Goal: Information Seeking & Learning: Learn about a topic

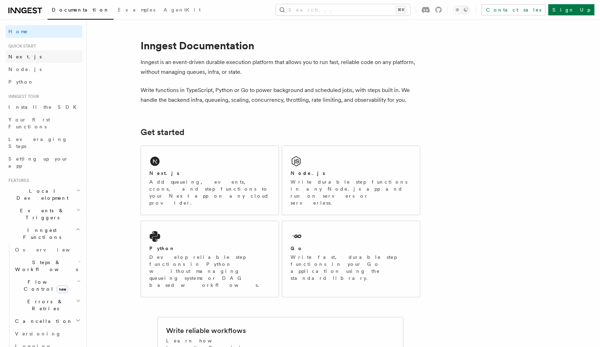
click at [57, 59] on link "Next.js" at bounding box center [44, 56] width 77 height 13
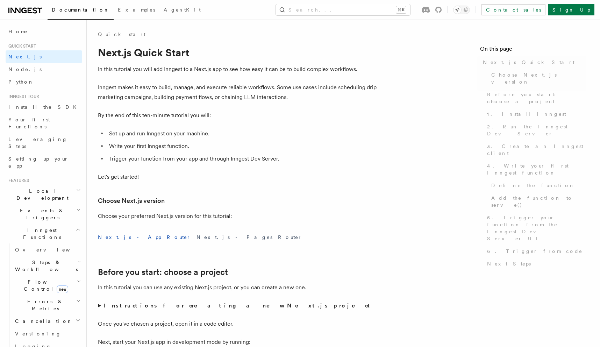
click at [54, 68] on link "Node.js" at bounding box center [44, 69] width 77 height 13
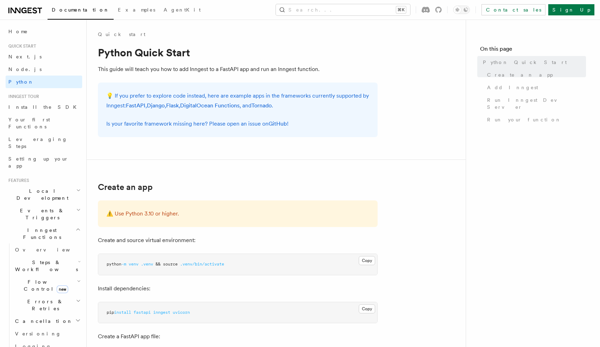
click at [54, 95] on h2 "Inngest tour" at bounding box center [44, 97] width 77 height 6
click at [52, 112] on link "Install the SDK" at bounding box center [44, 107] width 77 height 13
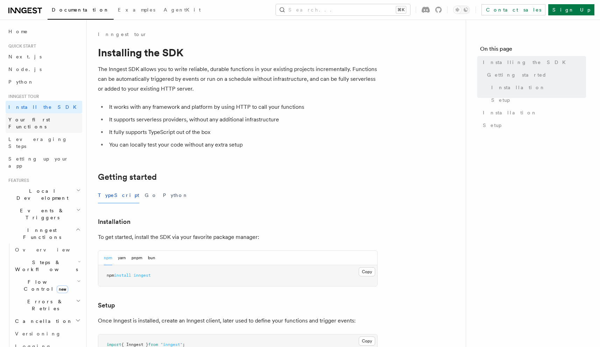
drag, startPoint x: 52, startPoint y: 112, endPoint x: 52, endPoint y: 119, distance: 6.6
click at [52, 119] on link "Your first Functions" at bounding box center [44, 123] width 77 height 20
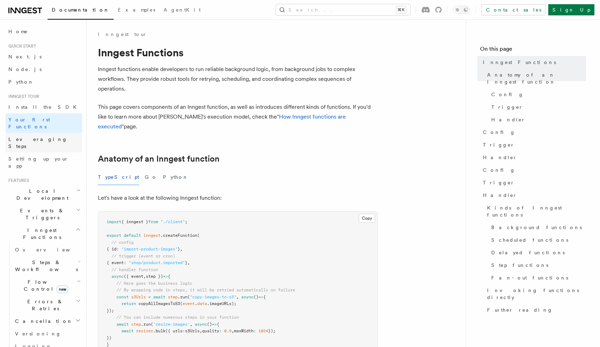
click at [51, 133] on link "Leveraging Steps" at bounding box center [44, 143] width 77 height 20
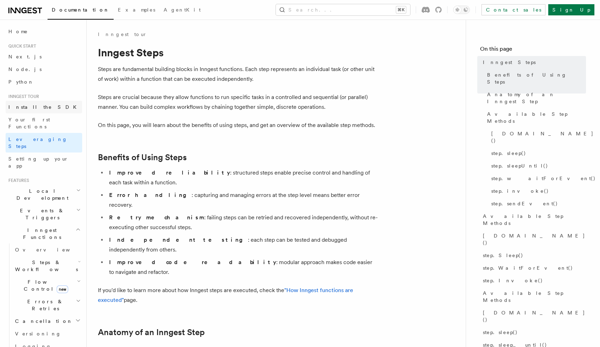
click at [51, 112] on link "Install the SDK" at bounding box center [44, 107] width 77 height 13
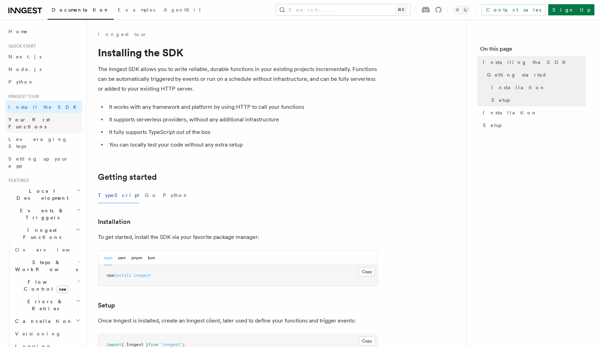
click at [53, 119] on link "Your first Functions" at bounding box center [44, 123] width 77 height 20
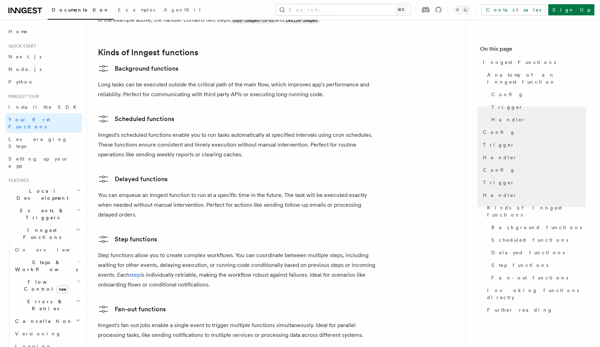
scroll to position [1085, 0]
click at [157, 62] on link "Background functions" at bounding box center [138, 67] width 80 height 11
click at [154, 62] on link "Background functions" at bounding box center [138, 67] width 80 height 11
click at [163, 112] on link "Scheduled functions" at bounding box center [136, 117] width 76 height 11
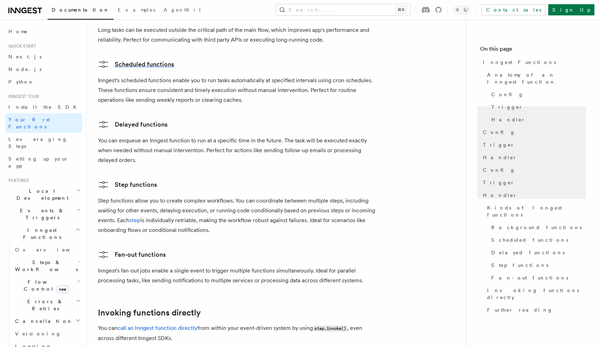
scroll to position [1145, 0]
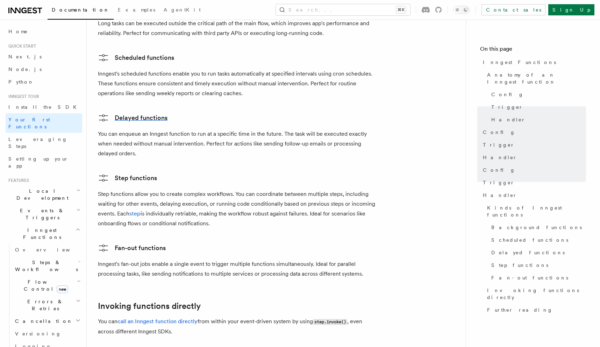
click at [145, 112] on link "Delayed functions" at bounding box center [133, 117] width 70 height 11
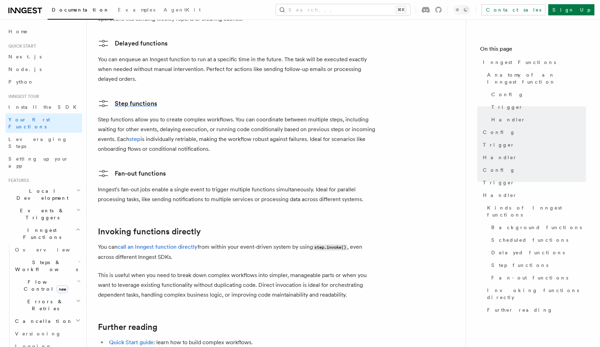
click at [150, 98] on link "Step functions" at bounding box center [127, 103] width 59 height 11
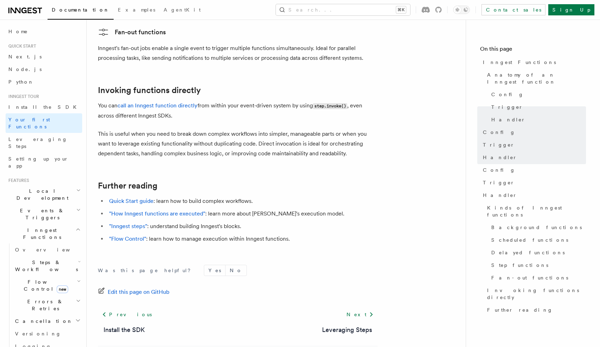
scroll to position [1368, 0]
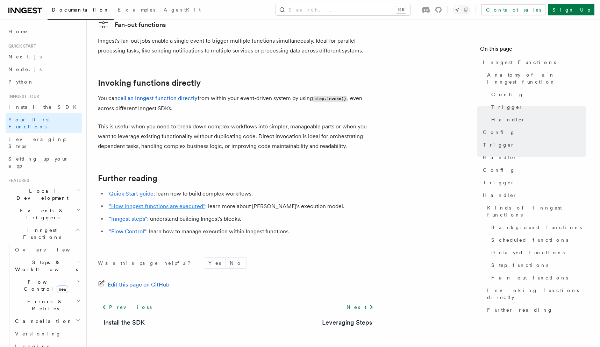
click at [130, 203] on link ""How Inngest functions are executed"" at bounding box center [157, 206] width 96 height 7
click at [130, 215] on link ""Inngest steps"" at bounding box center [128, 218] width 38 height 7
click at [137, 228] on link ""Flow Control"" at bounding box center [127, 231] width 37 height 7
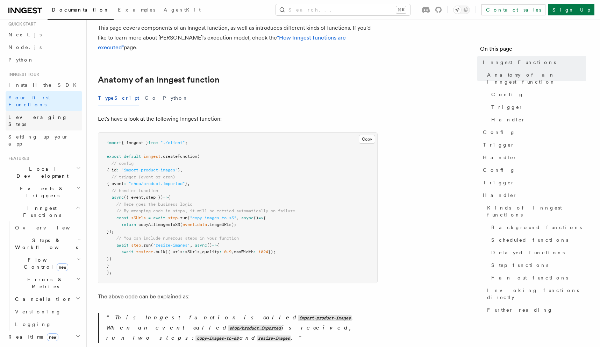
scroll to position [26, 0]
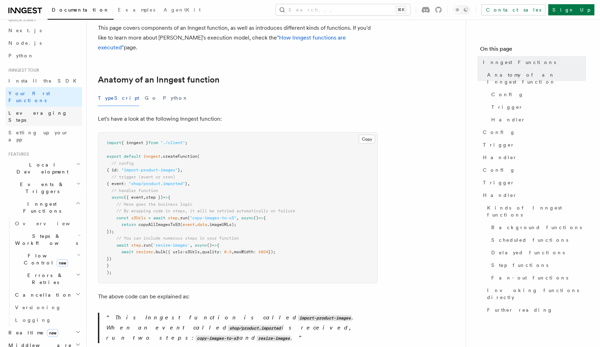
click at [37, 109] on link "Leveraging Steps" at bounding box center [44, 117] width 77 height 20
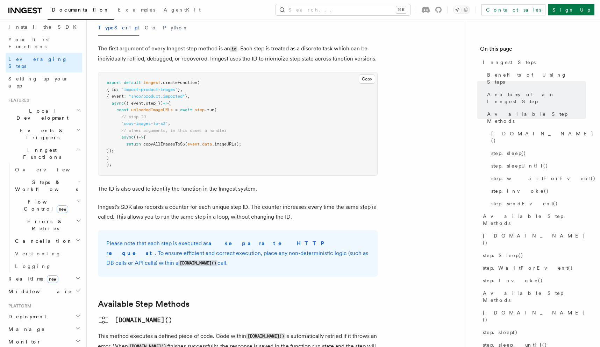
scroll to position [87, 0]
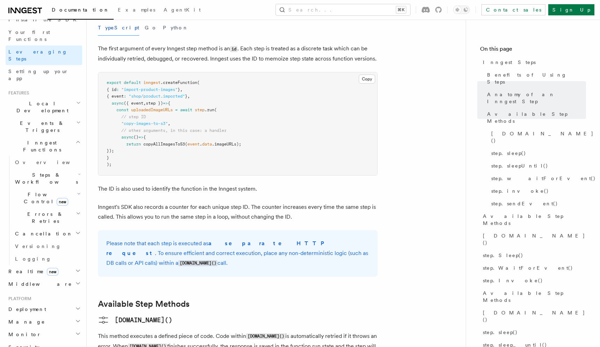
click at [48, 100] on span "Local Development" at bounding box center [41, 107] width 71 height 14
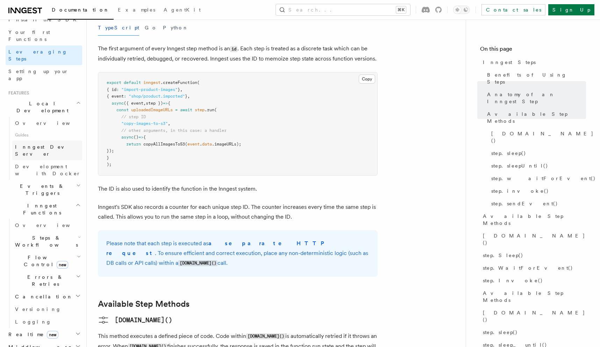
click at [52, 144] on span "Inngest Dev Server" at bounding box center [45, 150] width 60 height 13
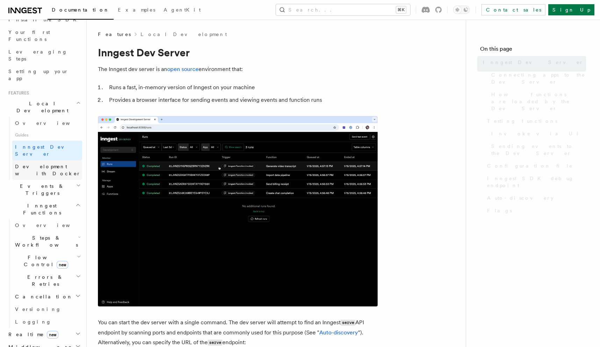
click at [52, 164] on span "Development with Docker" at bounding box center [48, 170] width 66 height 13
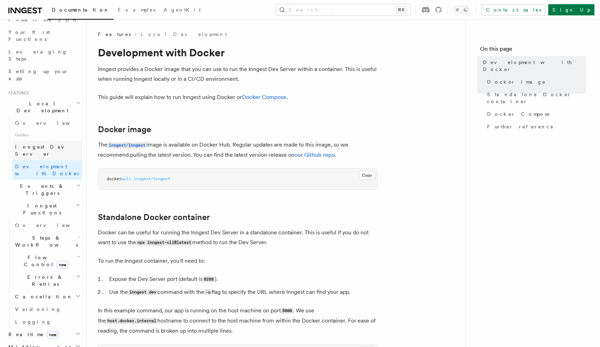
click at [43, 144] on span "Inngest Dev Server" at bounding box center [45, 150] width 60 height 13
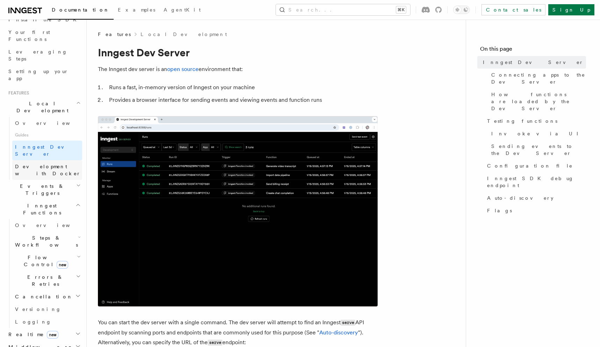
click at [47, 160] on link "Development with Docker" at bounding box center [47, 170] width 70 height 20
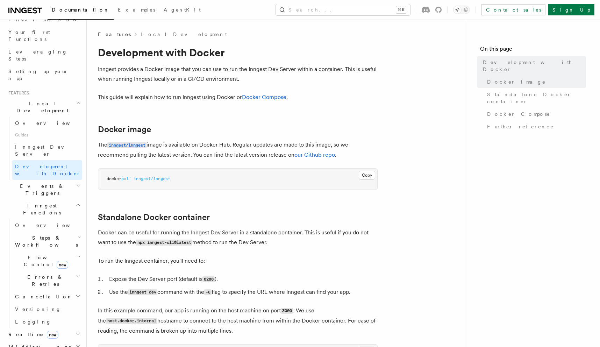
click at [47, 180] on h2 "Events & Triggers" at bounding box center [44, 190] width 77 height 20
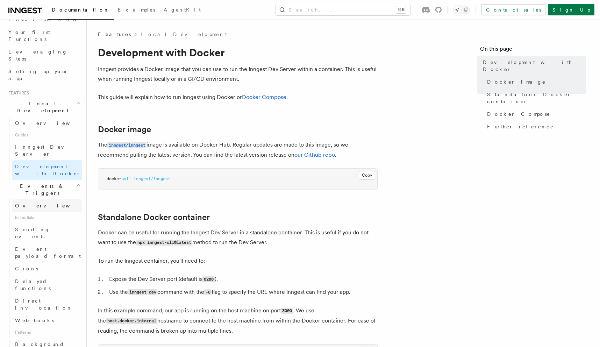
click at [48, 199] on link "Overview" at bounding box center [47, 205] width 70 height 13
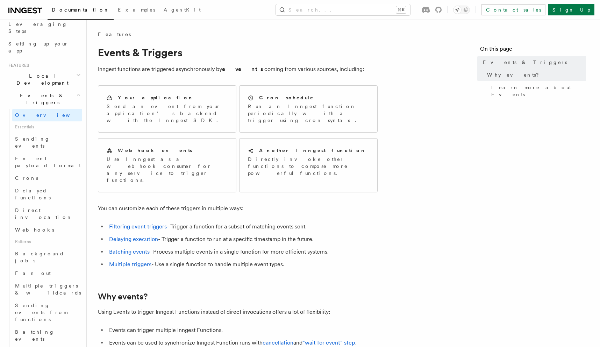
scroll to position [115, 0]
click at [45, 136] on span "Sending events" at bounding box center [32, 142] width 35 height 13
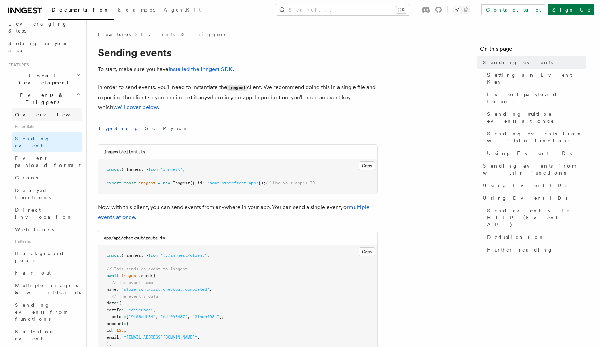
click at [34, 112] on span "Overview" at bounding box center [51, 115] width 72 height 6
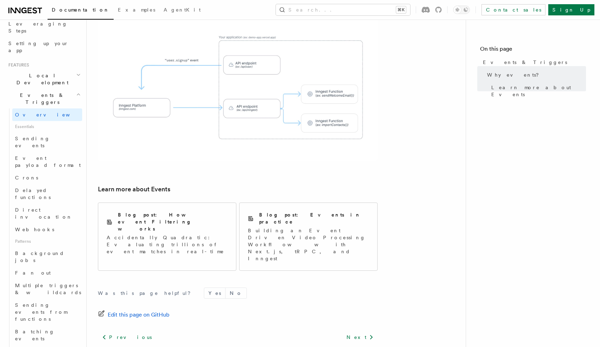
scroll to position [413, 0]
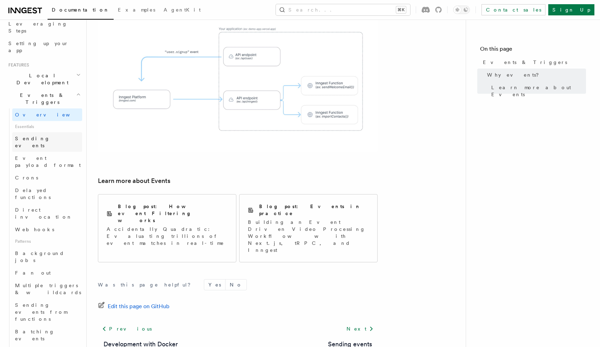
click at [44, 135] on span "Sending events" at bounding box center [48, 142] width 67 height 14
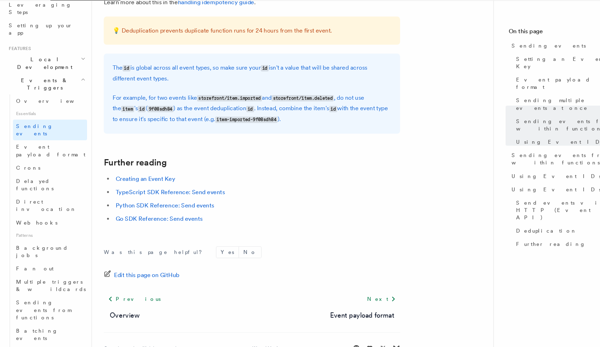
scroll to position [1972, 0]
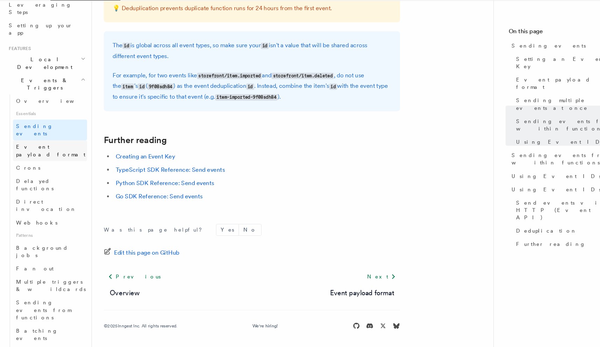
click at [32, 155] on span "Event payload format" at bounding box center [48, 161] width 66 height 13
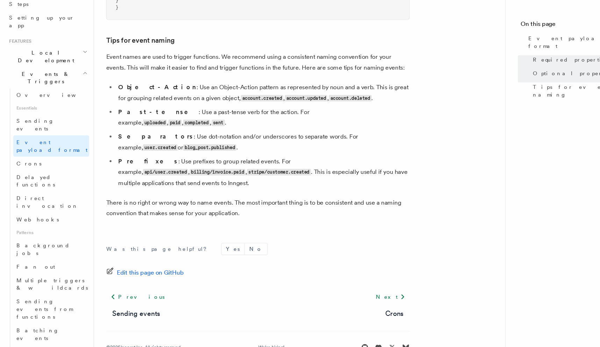
scroll to position [439, 0]
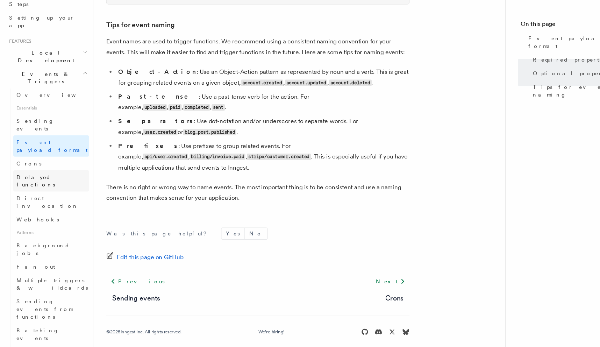
click at [56, 184] on link "Delayed functions" at bounding box center [47, 194] width 70 height 20
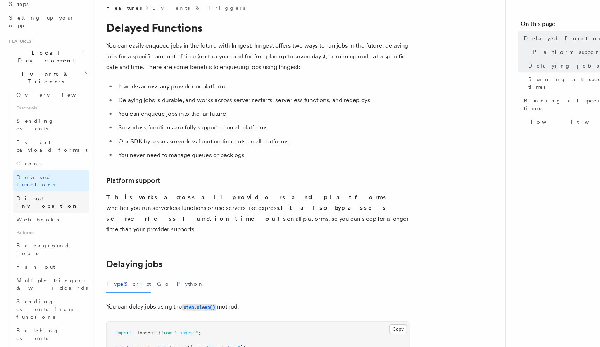
click at [53, 203] on link "Direct invocation" at bounding box center [47, 213] width 70 height 20
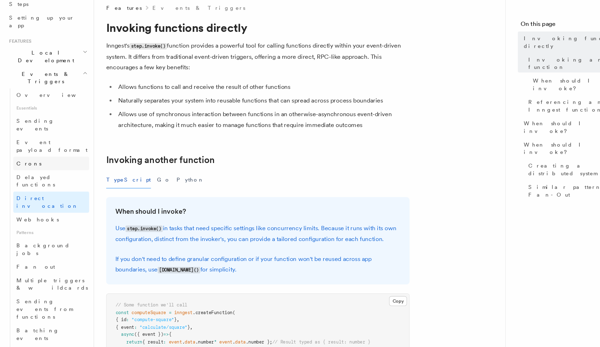
click at [53, 171] on link "Crons" at bounding box center [47, 177] width 70 height 13
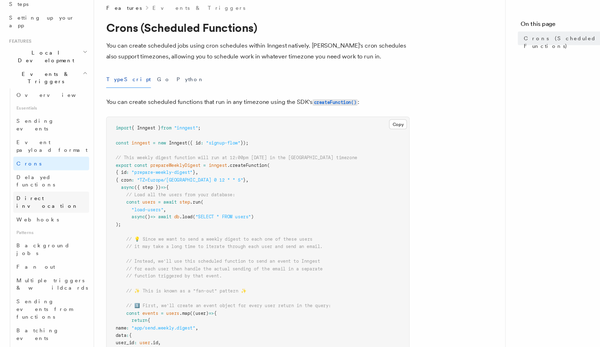
click at [51, 207] on span "Direct invocation" at bounding box center [43, 213] width 57 height 13
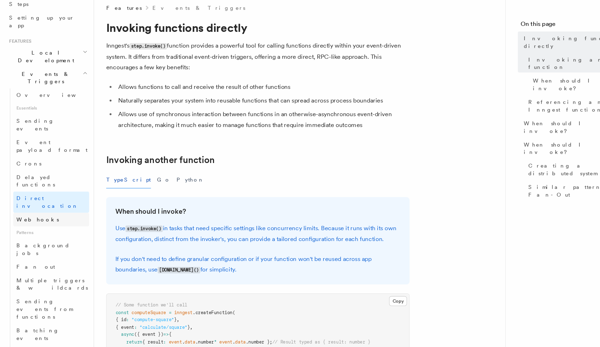
click at [51, 223] on link "Webhooks" at bounding box center [47, 229] width 70 height 13
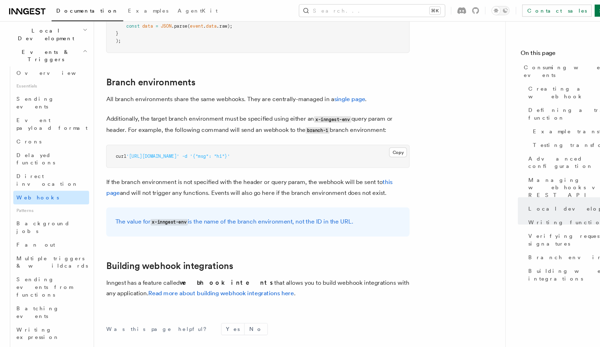
scroll to position [163, 0]
click at [50, 203] on span "Background jobs" at bounding box center [39, 209] width 49 height 13
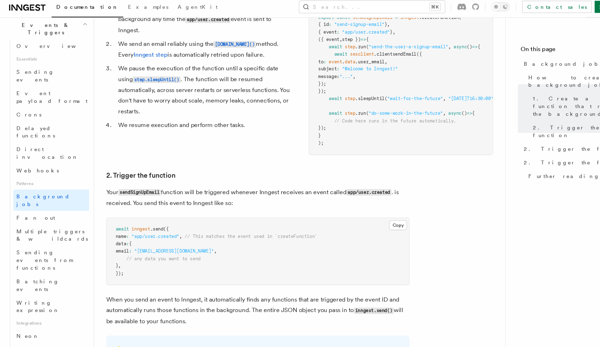
scroll to position [304, 0]
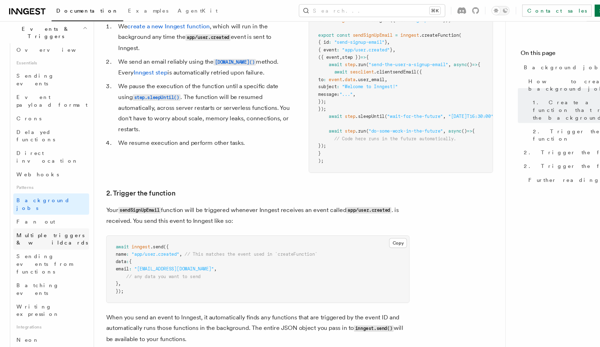
click at [50, 210] on link "Multiple triggers & wildcards" at bounding box center [47, 220] width 70 height 20
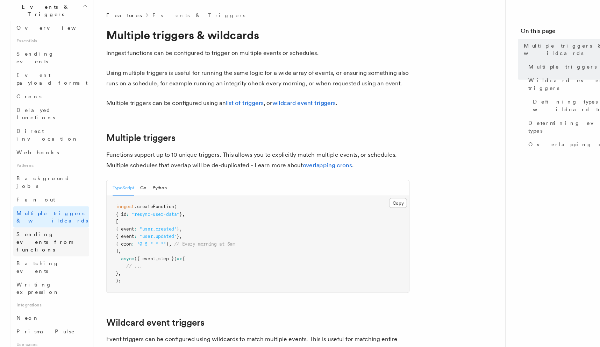
click at [56, 233] on span "Sending events from functions" at bounding box center [41, 243] width 52 height 20
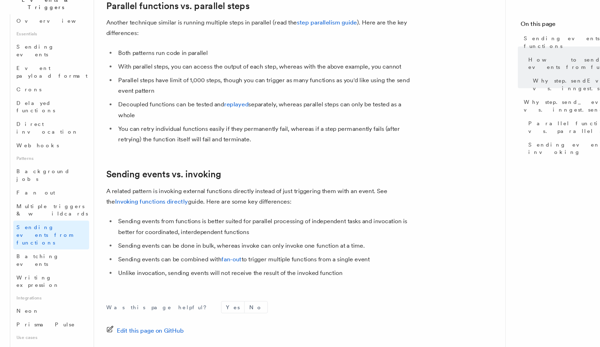
scroll to position [912, 0]
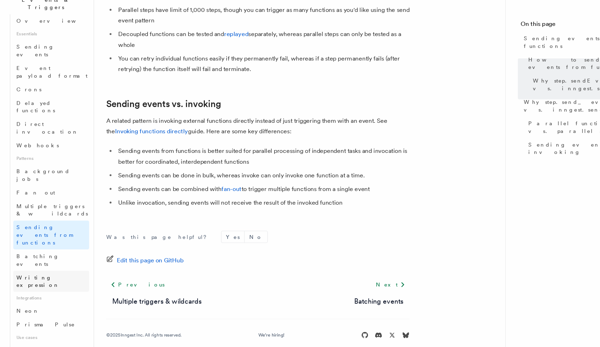
click at [41, 177] on ul "Overview Essentials Sending events Event payload format Crons Delayed functions…" at bounding box center [45, 211] width 73 height 342
click at [41, 276] on link "Writing expression" at bounding box center [47, 286] width 70 height 20
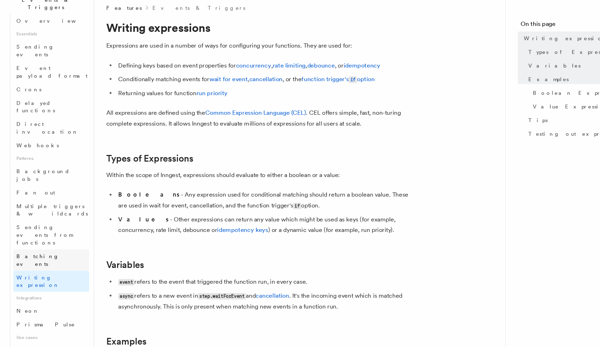
click at [39, 256] on link "Batching events" at bounding box center [47, 266] width 70 height 20
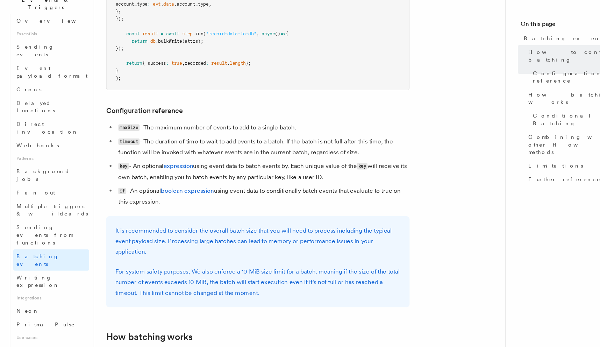
scroll to position [326, 0]
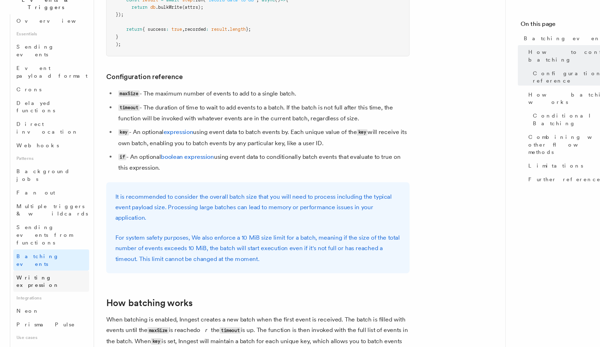
click at [52, 280] on span "Writing expression" at bounding box center [35, 286] width 40 height 13
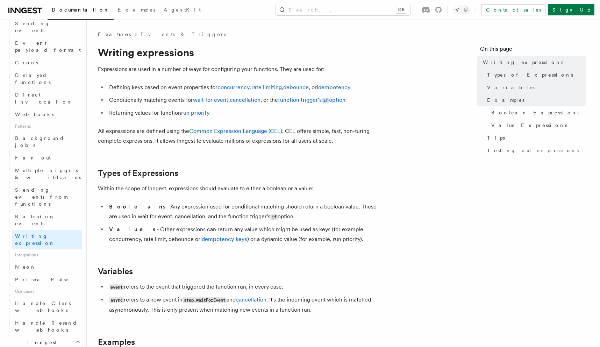
scroll to position [103, 0]
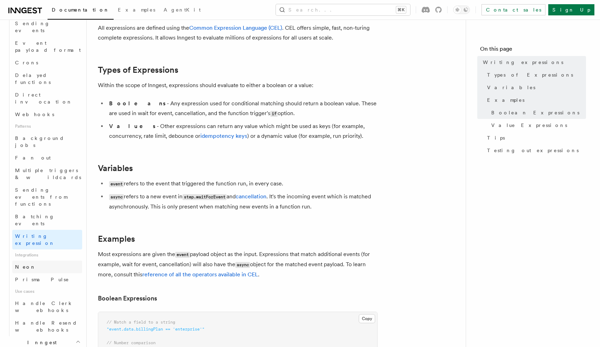
click at [53, 260] on link "Neon" at bounding box center [47, 266] width 70 height 13
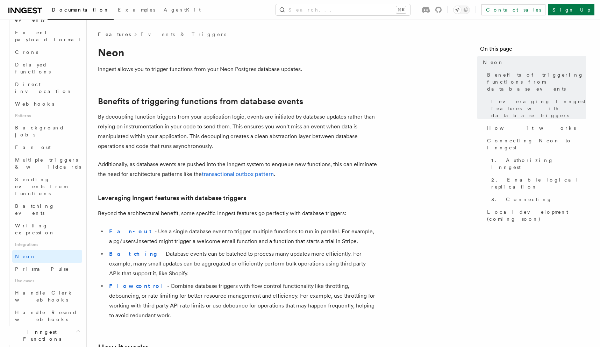
scroll to position [246, 0]
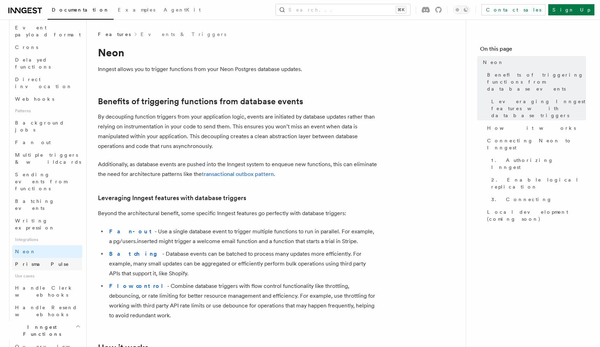
click at [51, 258] on link "Prisma Pulse" at bounding box center [47, 264] width 70 height 13
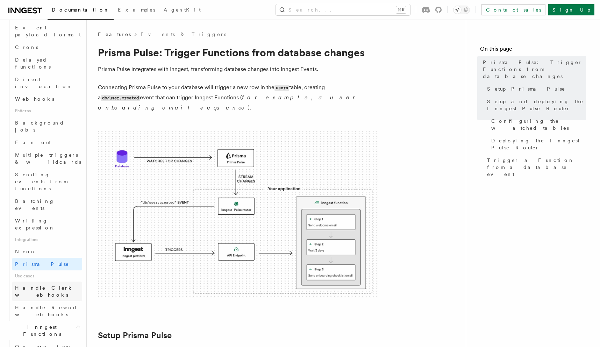
click at [49, 285] on span "Handle Clerk webhooks" at bounding box center [44, 291] width 58 height 13
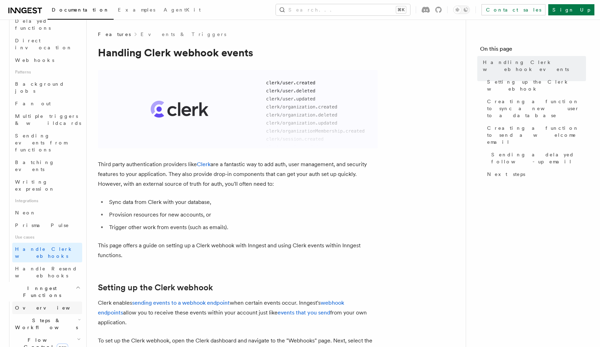
click at [48, 301] on link "Overview" at bounding box center [47, 307] width 70 height 13
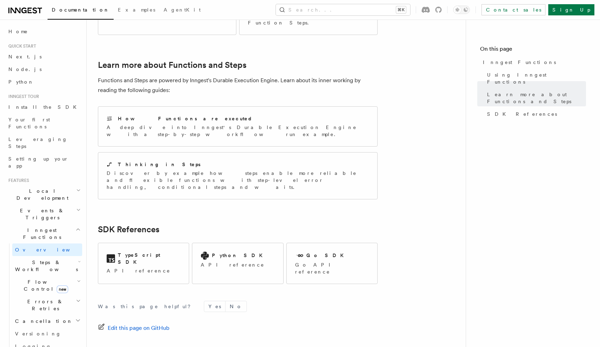
scroll to position [487, 0]
click at [49, 259] on span "Steps & Workflows" at bounding box center [45, 266] width 66 height 14
click at [53, 275] on link "Overview" at bounding box center [50, 281] width 63 height 13
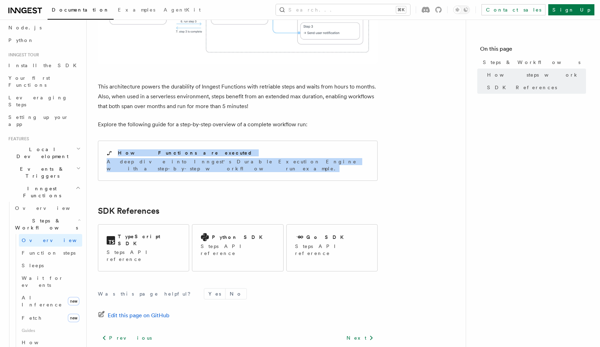
scroll to position [76, 0]
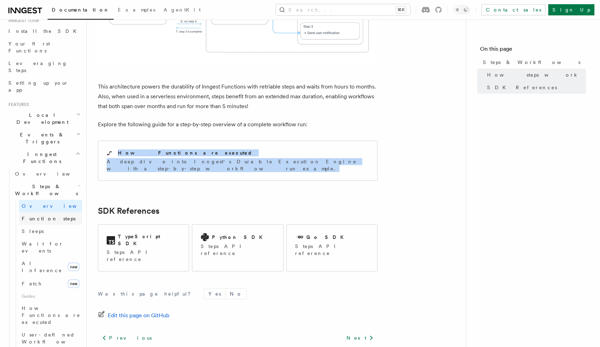
click at [44, 212] on link "Function steps" at bounding box center [50, 218] width 63 height 13
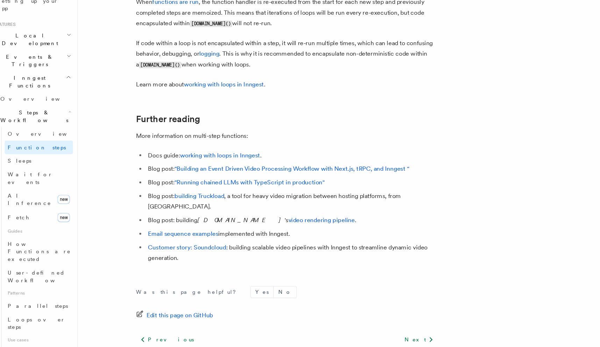
scroll to position [2276, 0]
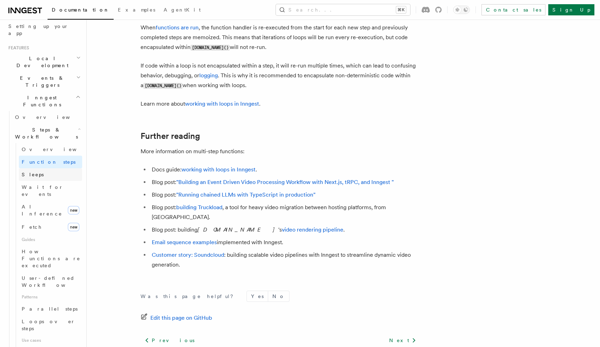
click at [53, 168] on link "Sleeps" at bounding box center [50, 174] width 63 height 13
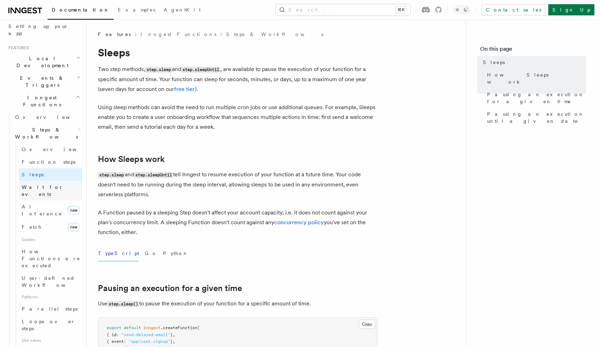
click at [66, 181] on link "Wait for events" at bounding box center [50, 191] width 63 height 20
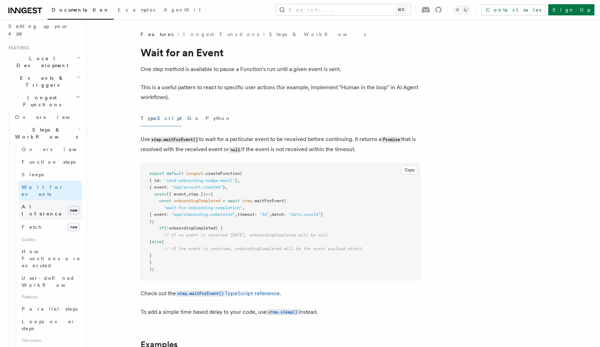
click at [59, 200] on link "AI Inference new" at bounding box center [50, 210] width 63 height 20
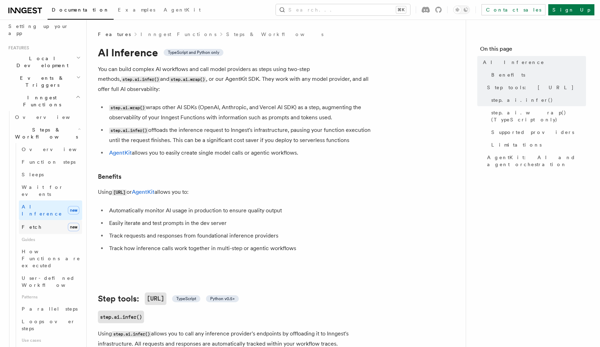
click at [59, 220] on link "Fetch new" at bounding box center [50, 227] width 63 height 14
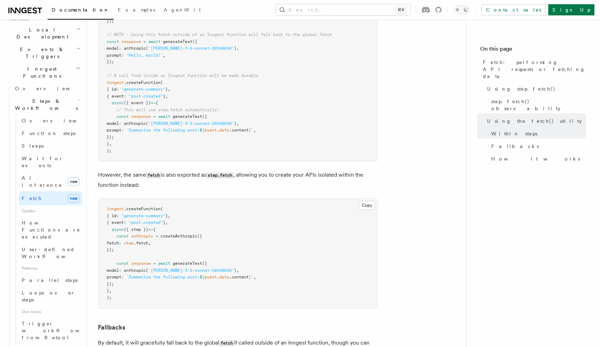
scroll to position [170, 0]
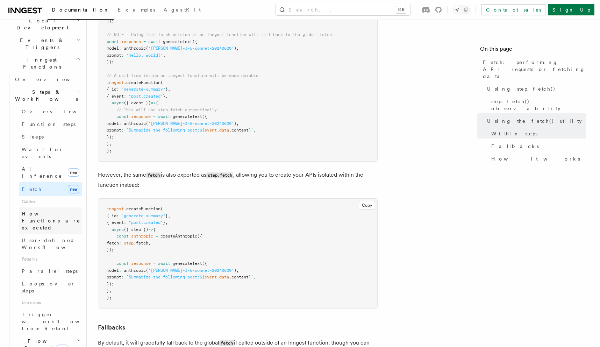
click at [54, 210] on span "How Functions are executed" at bounding box center [52, 220] width 60 height 21
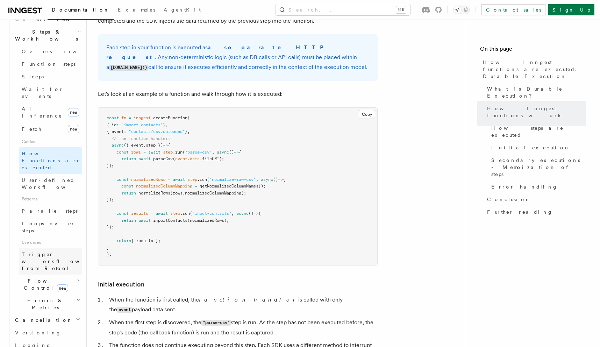
scroll to position [231, 0]
click at [26, 276] on span "Flow Control new" at bounding box center [44, 283] width 65 height 14
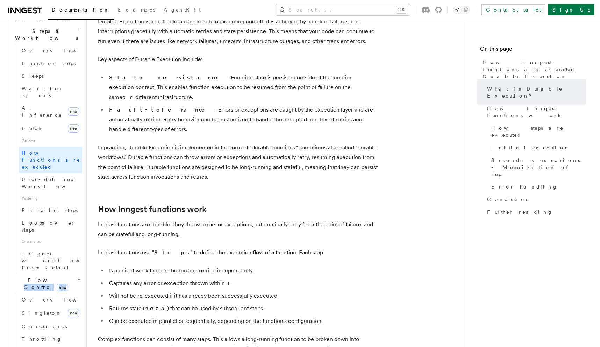
scroll to position [0, 0]
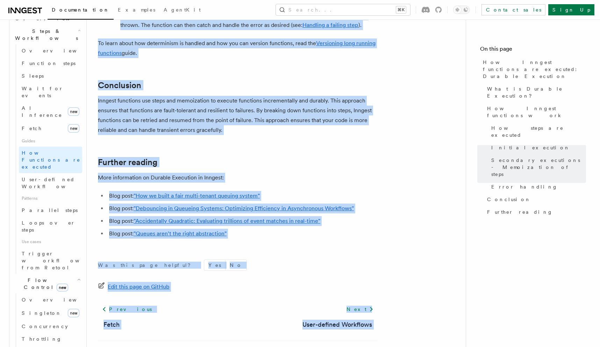
scroll to position [1310, 0]
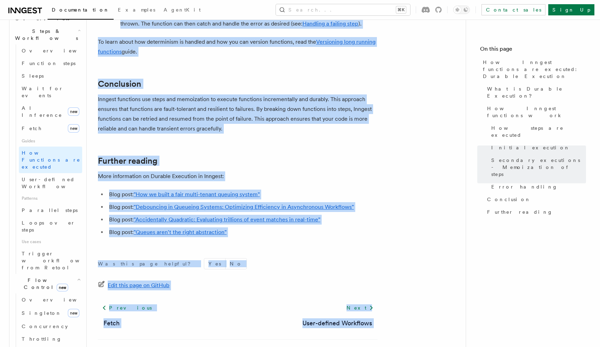
drag, startPoint x: 94, startPoint y: 33, endPoint x: 267, endPoint y: 348, distance: 359.5
copy article "Features Inngest Functions Steps & Workflows How Inngest functions are executed…"
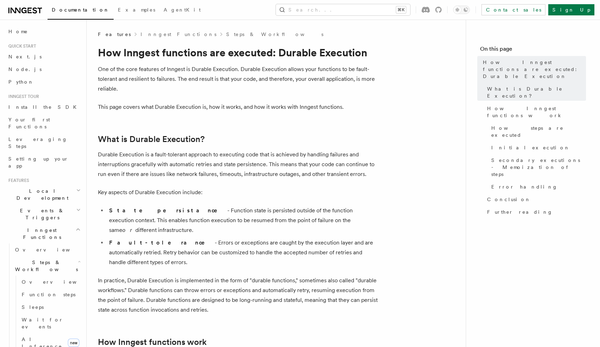
scroll to position [61, 0]
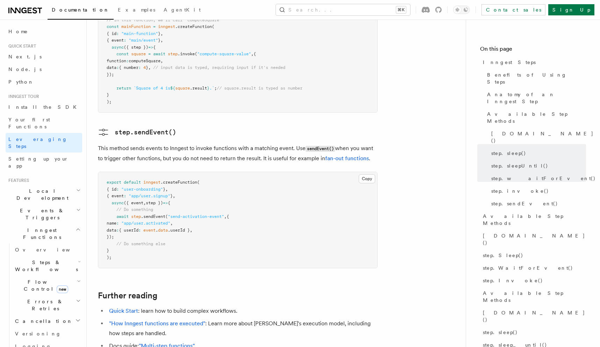
scroll to position [1498, 0]
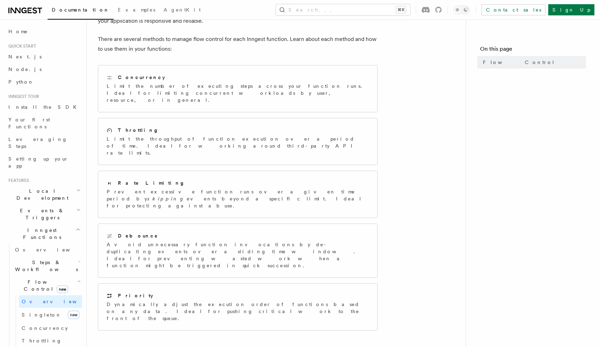
scroll to position [136, 0]
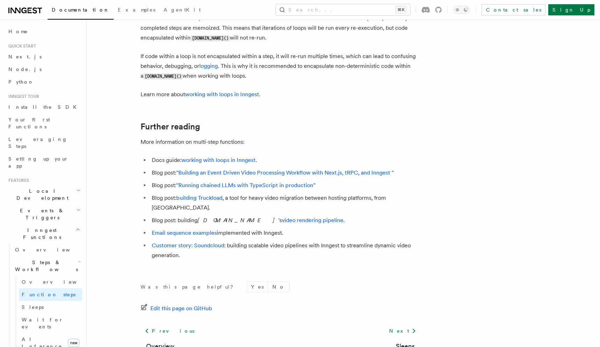
scroll to position [2329, 0]
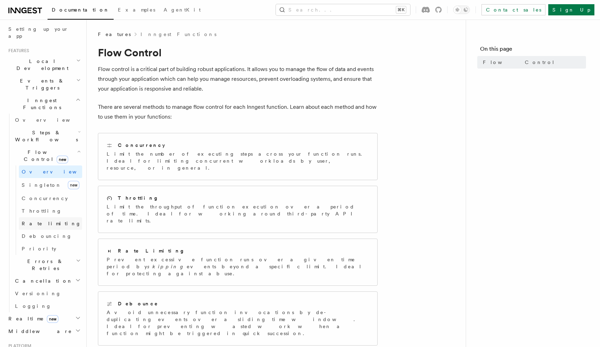
scroll to position [133, 0]
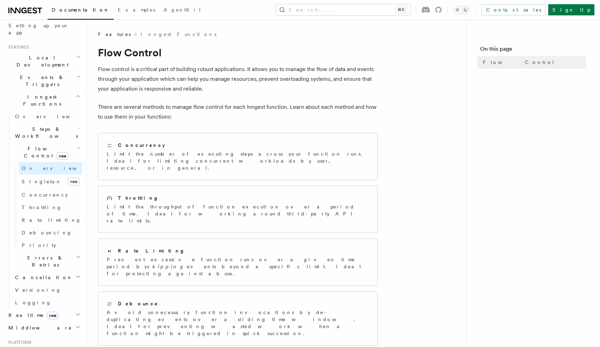
click at [55, 251] on h2 "Errors & Retries" at bounding box center [47, 261] width 70 height 20
click at [49, 271] on link "Overview" at bounding box center [50, 277] width 63 height 13
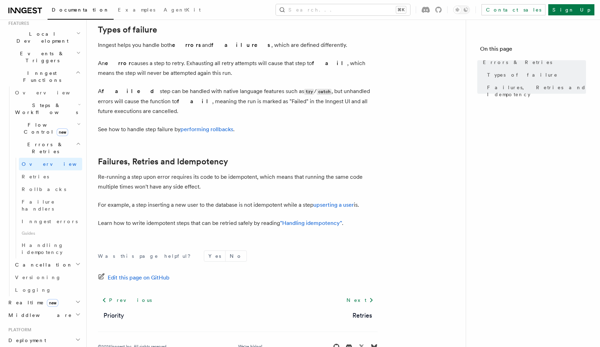
scroll to position [254, 0]
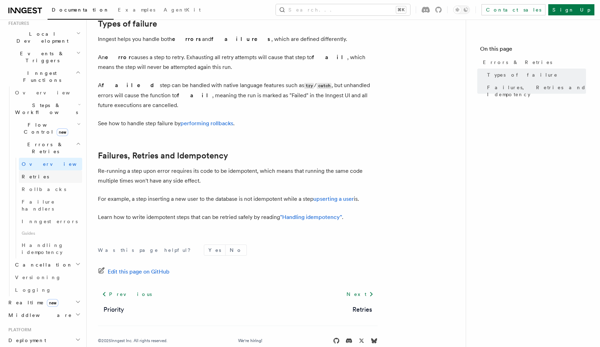
click at [50, 170] on link "Retries" at bounding box center [50, 176] width 63 height 13
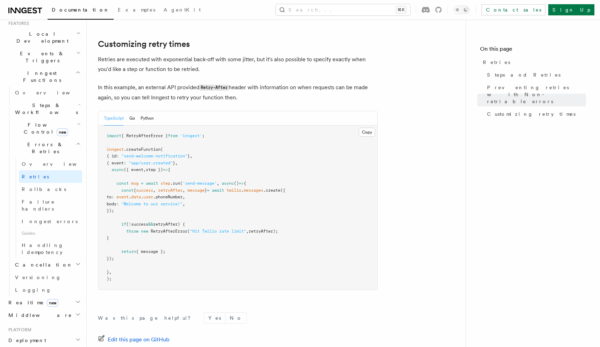
scroll to position [980, 0]
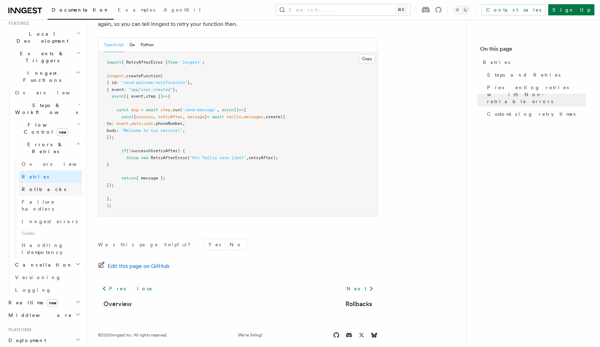
click at [61, 183] on link "Rollbacks" at bounding box center [50, 189] width 63 height 13
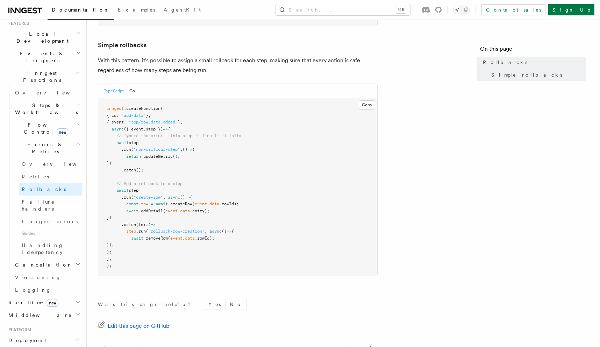
scroll to position [420, 0]
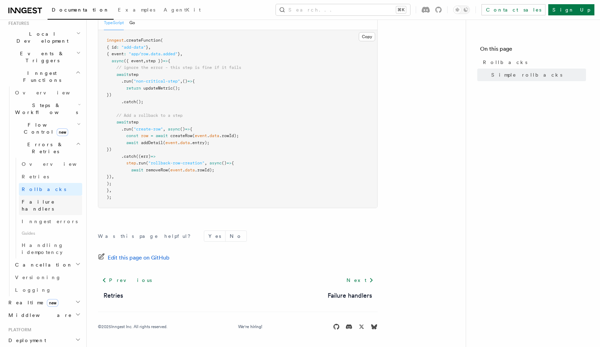
click at [57, 195] on link "Failure handlers" at bounding box center [50, 205] width 63 height 20
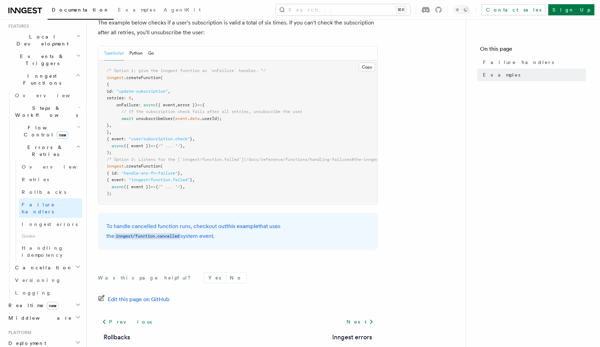
scroll to position [137, 0]
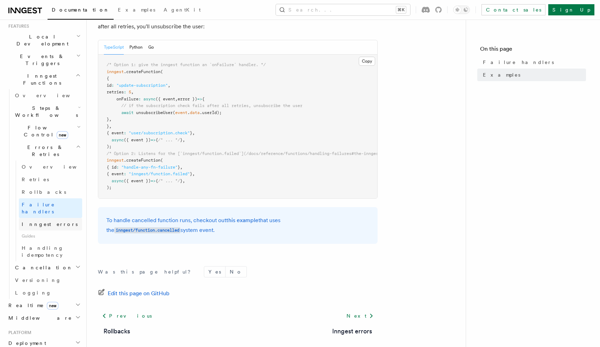
click at [51, 221] on span "Inngest errors" at bounding box center [50, 224] width 56 height 6
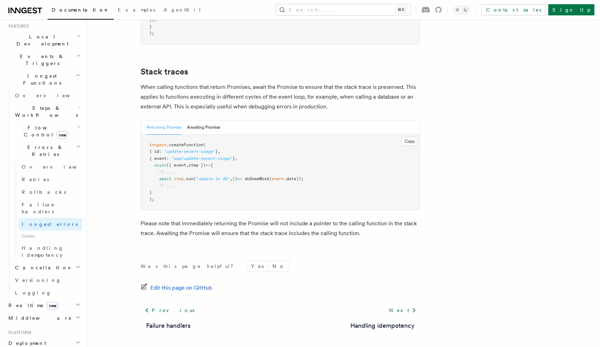
scroll to position [1549, 0]
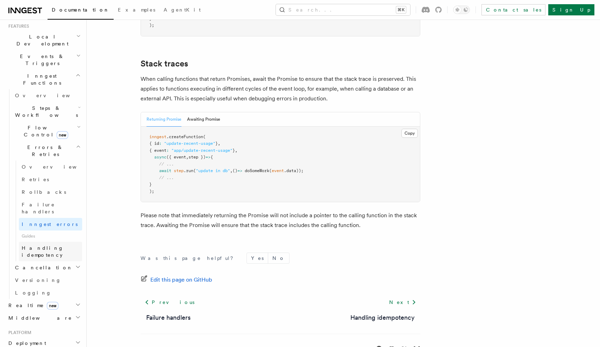
click at [64, 245] on span "Handling idempotency" at bounding box center [43, 251] width 42 height 13
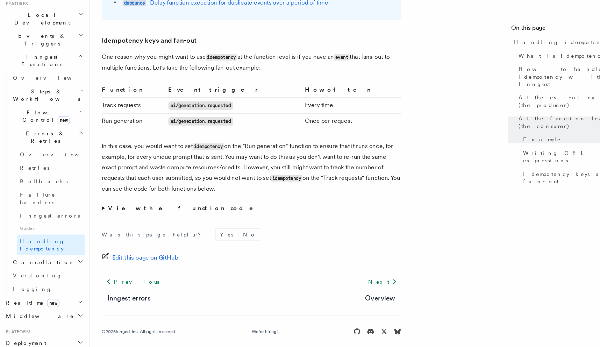
scroll to position [1346, 0]
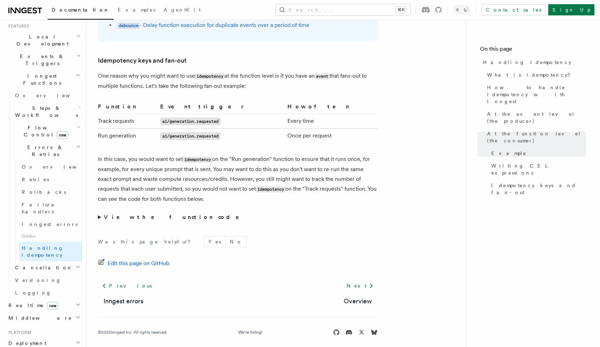
click at [62, 261] on h2 "Cancellation" at bounding box center [47, 267] width 70 height 13
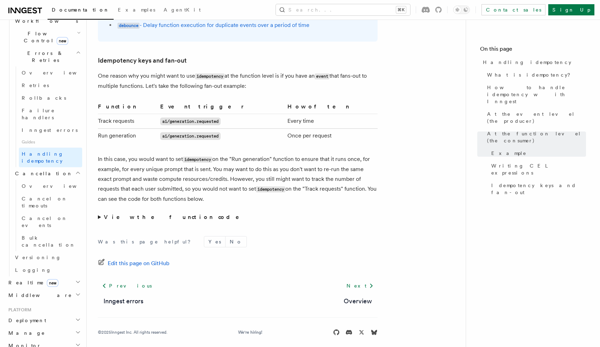
scroll to position [250, 0]
click at [59, 274] on h2 "Realtime new" at bounding box center [44, 280] width 77 height 13
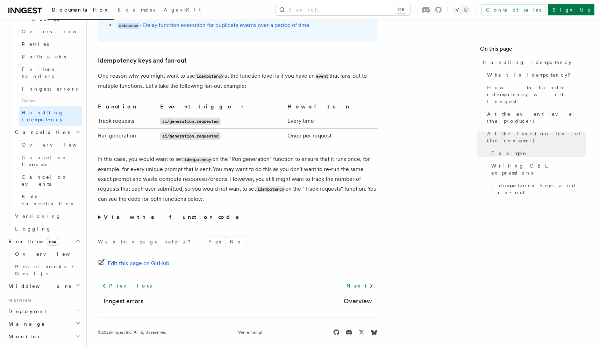
click at [54, 280] on h2 "Middleware" at bounding box center [44, 286] width 77 height 13
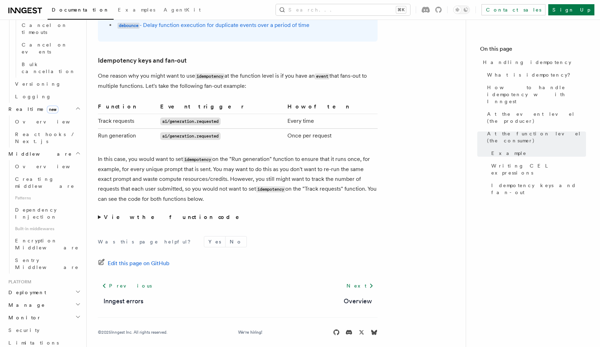
click at [37, 286] on h2 "Deployment" at bounding box center [44, 292] width 77 height 13
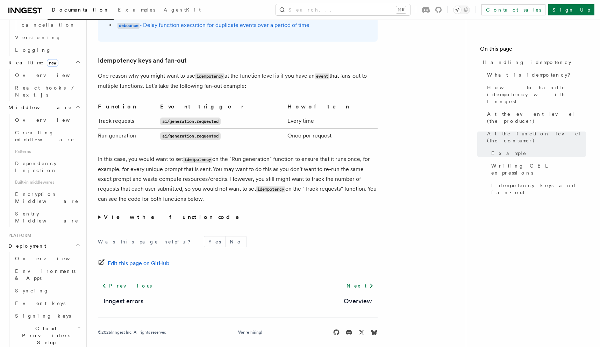
scroll to position [475, 0]
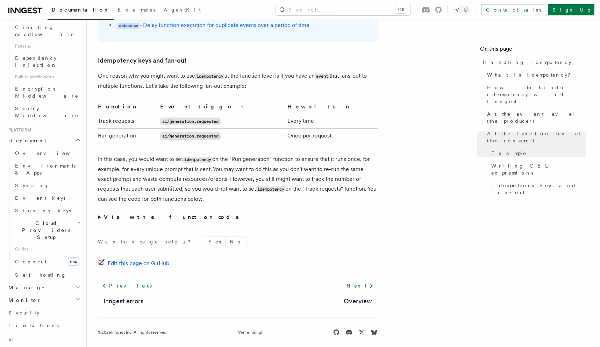
click at [38, 281] on h2 "Manage" at bounding box center [44, 287] width 77 height 13
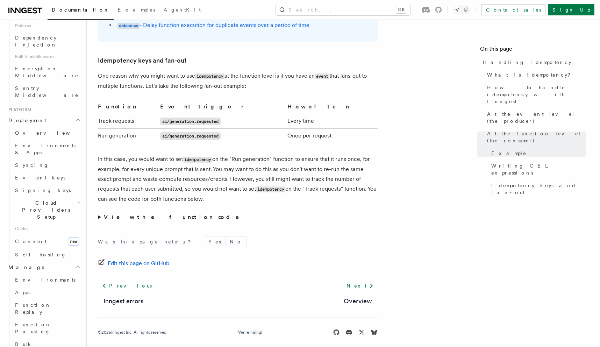
scroll to position [595, 0]
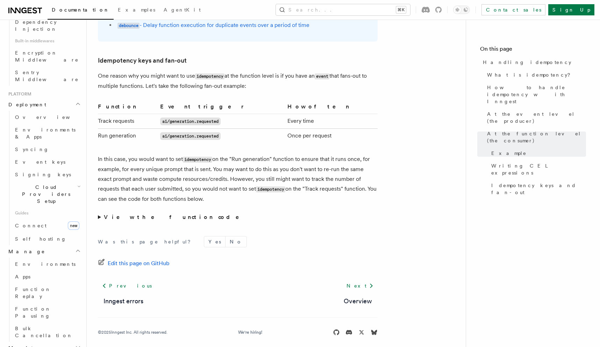
click at [43, 341] on h2 "Monitor" at bounding box center [44, 347] width 77 height 13
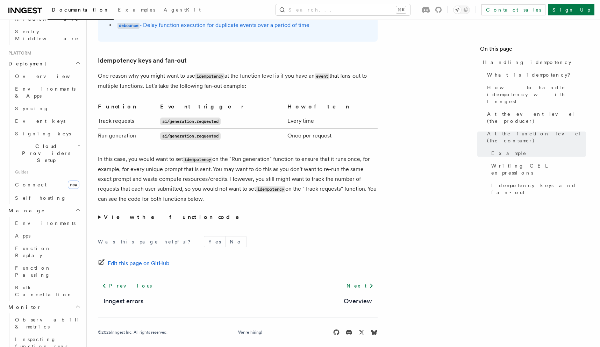
scroll to position [652, 0]
click at [56, 315] on span "Observability & metrics" at bounding box center [51, 321] width 72 height 13
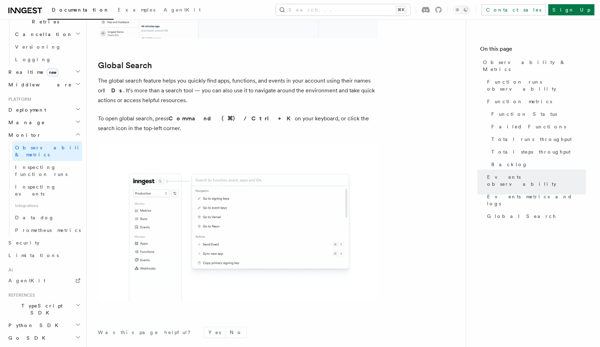
scroll to position [2289, 0]
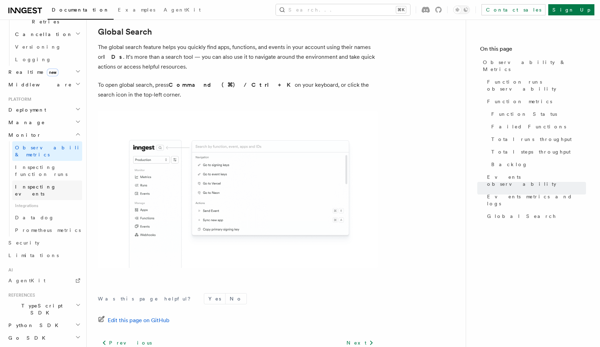
click at [62, 180] on link "Inspecting events" at bounding box center [47, 190] width 70 height 20
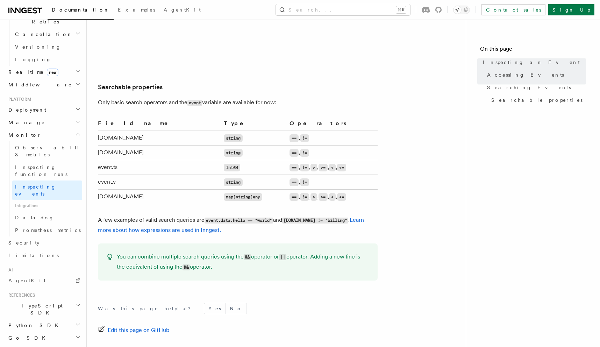
scroll to position [579, 0]
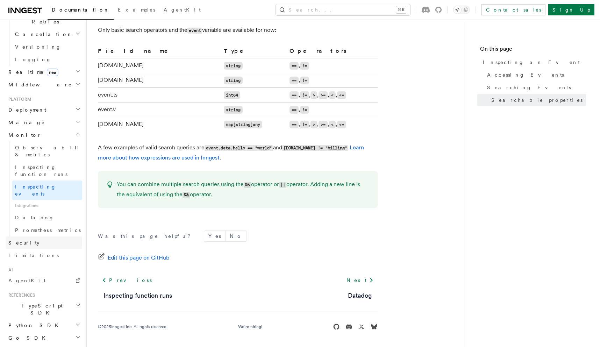
click at [42, 236] on link "Security" at bounding box center [44, 242] width 77 height 13
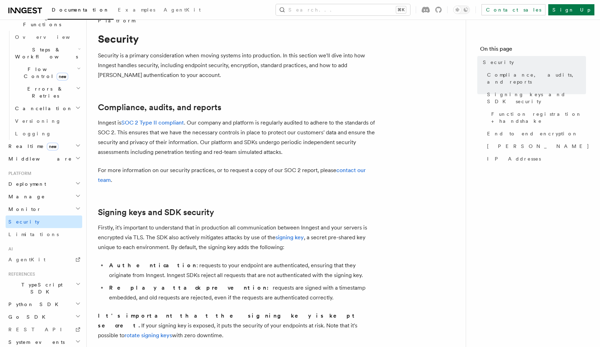
scroll to position [17, 0]
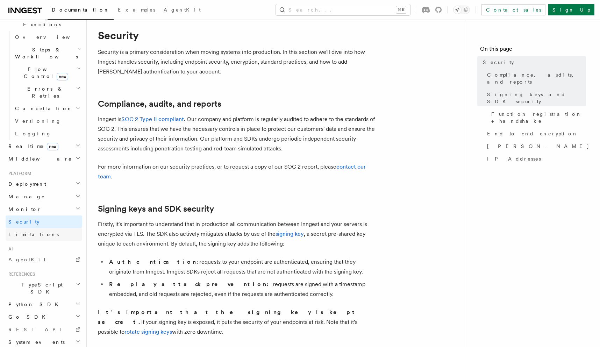
click at [39, 228] on link "Limitations" at bounding box center [44, 234] width 77 height 13
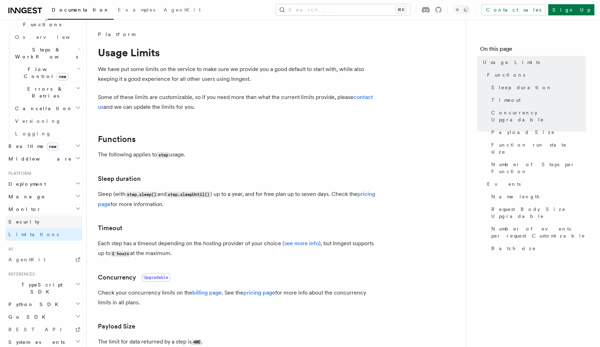
click at [44, 215] on link "Security" at bounding box center [44, 221] width 77 height 13
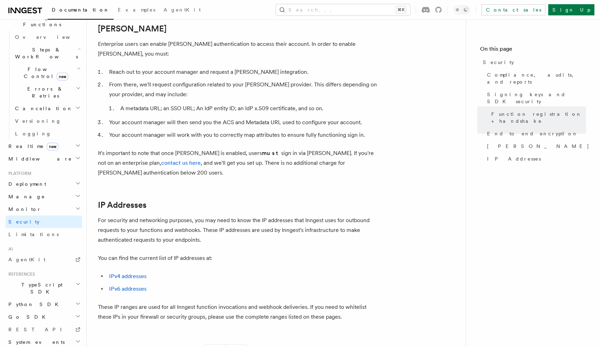
scroll to position [857, 0]
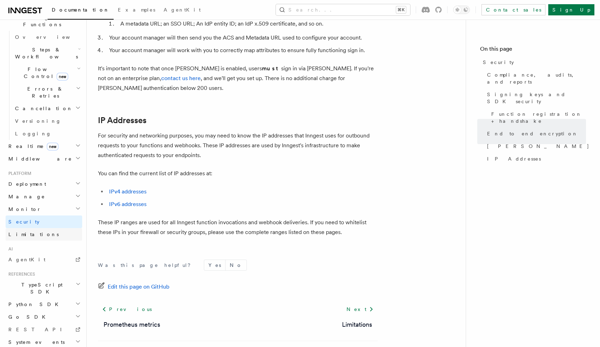
click at [44, 228] on link "Limitations" at bounding box center [44, 234] width 77 height 13
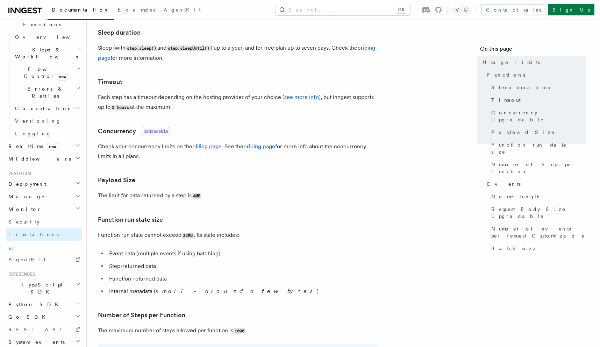
scroll to position [221, 0]
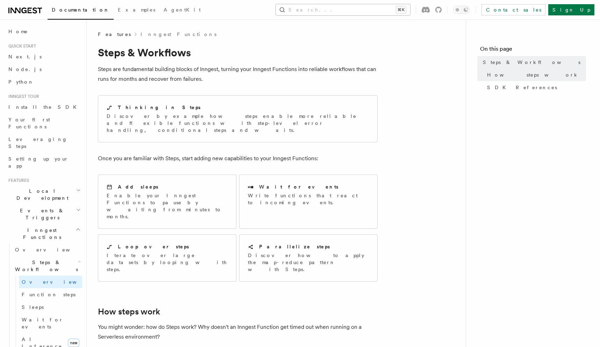
click at [359, 5] on button "Search... ⌘K" at bounding box center [343, 9] width 134 height 11
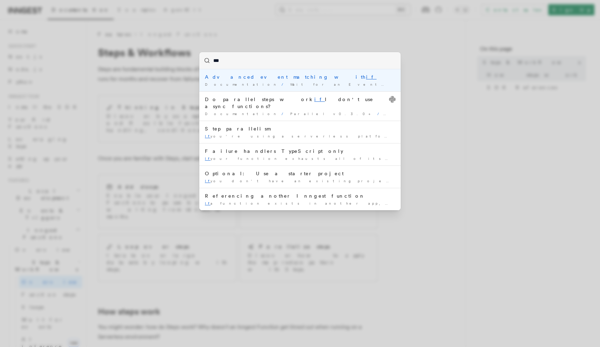
type input "***"
click at [305, 76] on div "Advanced event matching with if" at bounding box center [300, 76] width 190 height 7
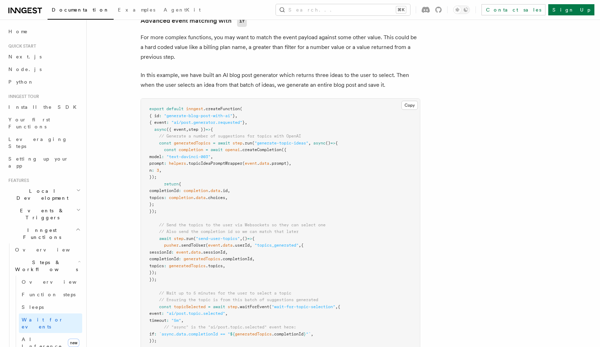
scroll to position [639, 0]
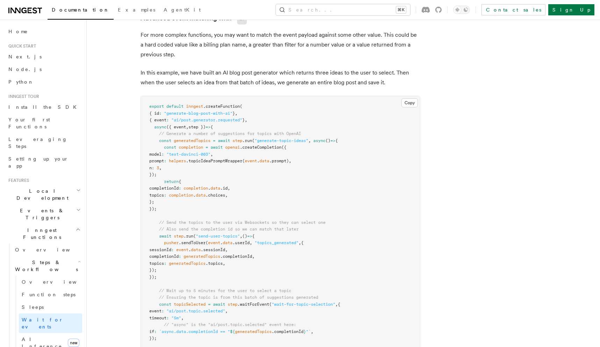
click at [259, 82] on p "In this example, we have built an AI blog post generator which returns three id…" at bounding box center [280, 78] width 280 height 20
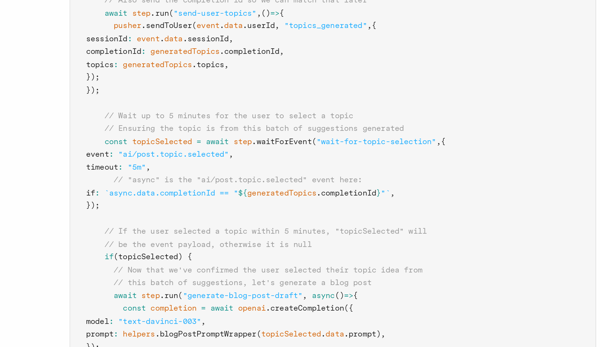
scroll to position [705, 0]
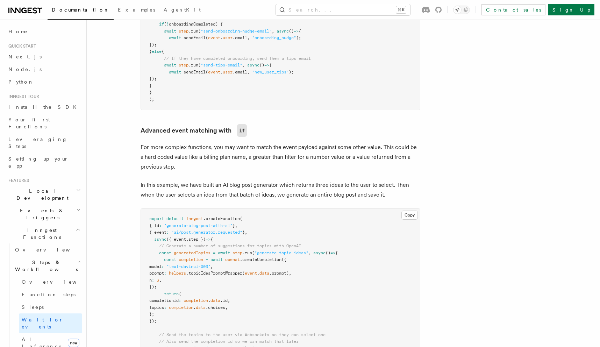
scroll to position [533, 0]
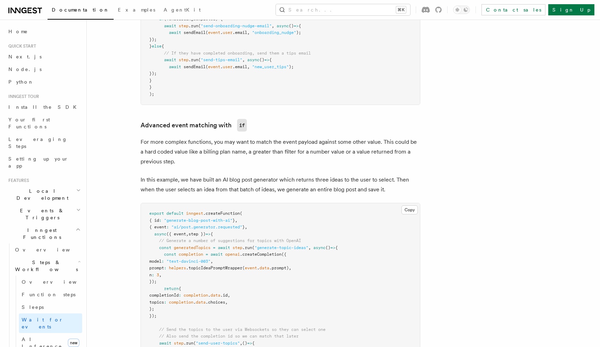
drag, startPoint x: 178, startPoint y: 114, endPoint x: 317, endPoint y: 341, distance: 267.3
click at [317, 341] on article "Features Inngest Functions Steps & Workflows Wait for an Event One step method …" at bounding box center [325, 176] width 454 height 1356
copy article "Advanced event matching with if For more complex functions, you may want to mat…"
click at [236, 117] on article "Features Inngest Functions Steps & Workflows Wait for an Event One step method …" at bounding box center [325, 176] width 454 height 1356
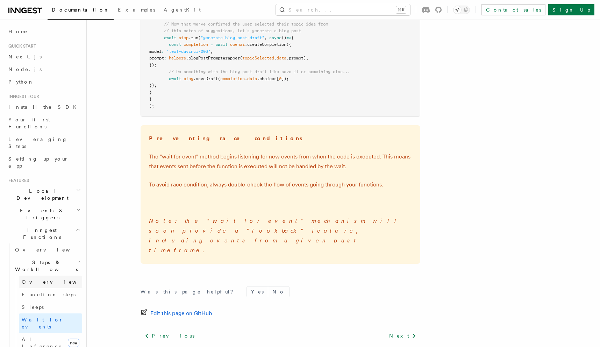
scroll to position [970, 0]
